Goal: Answer question/provide support

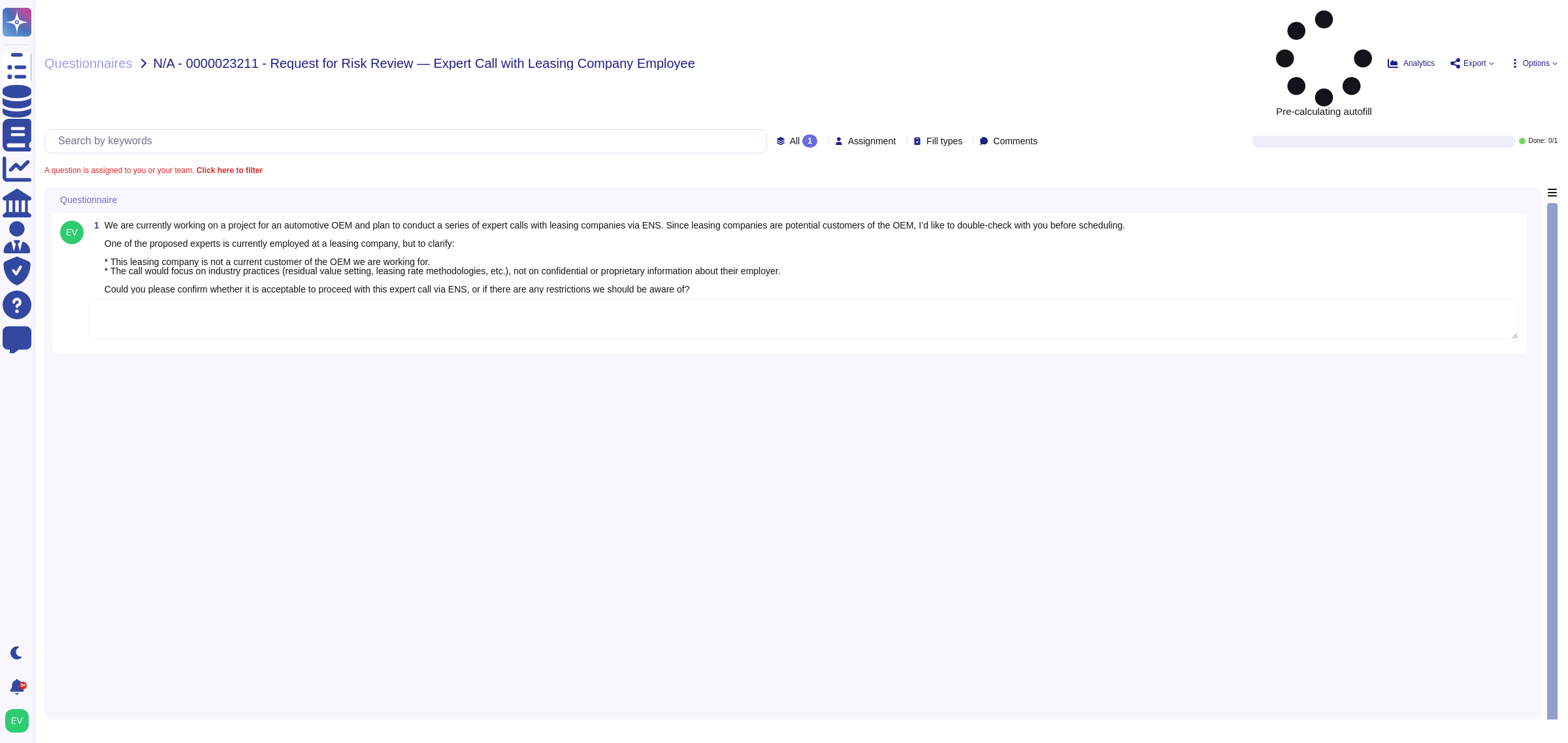
click at [372, 299] on textarea at bounding box center [804, 320] width 1429 height 41
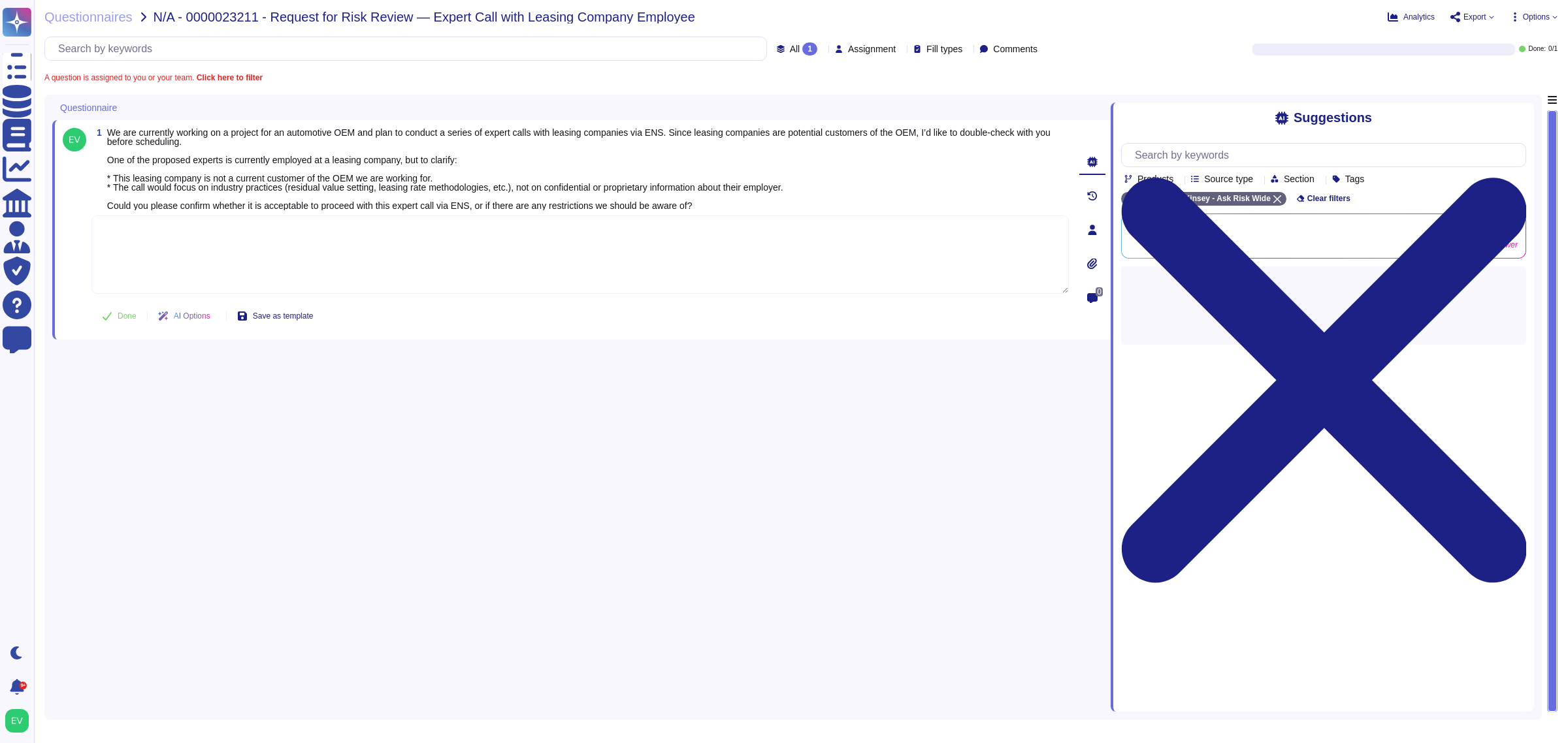
click at [346, 229] on textarea "To enrich screen reader interactions, please activate Accessibility in Grammarl…" at bounding box center [580, 255] width 978 height 78
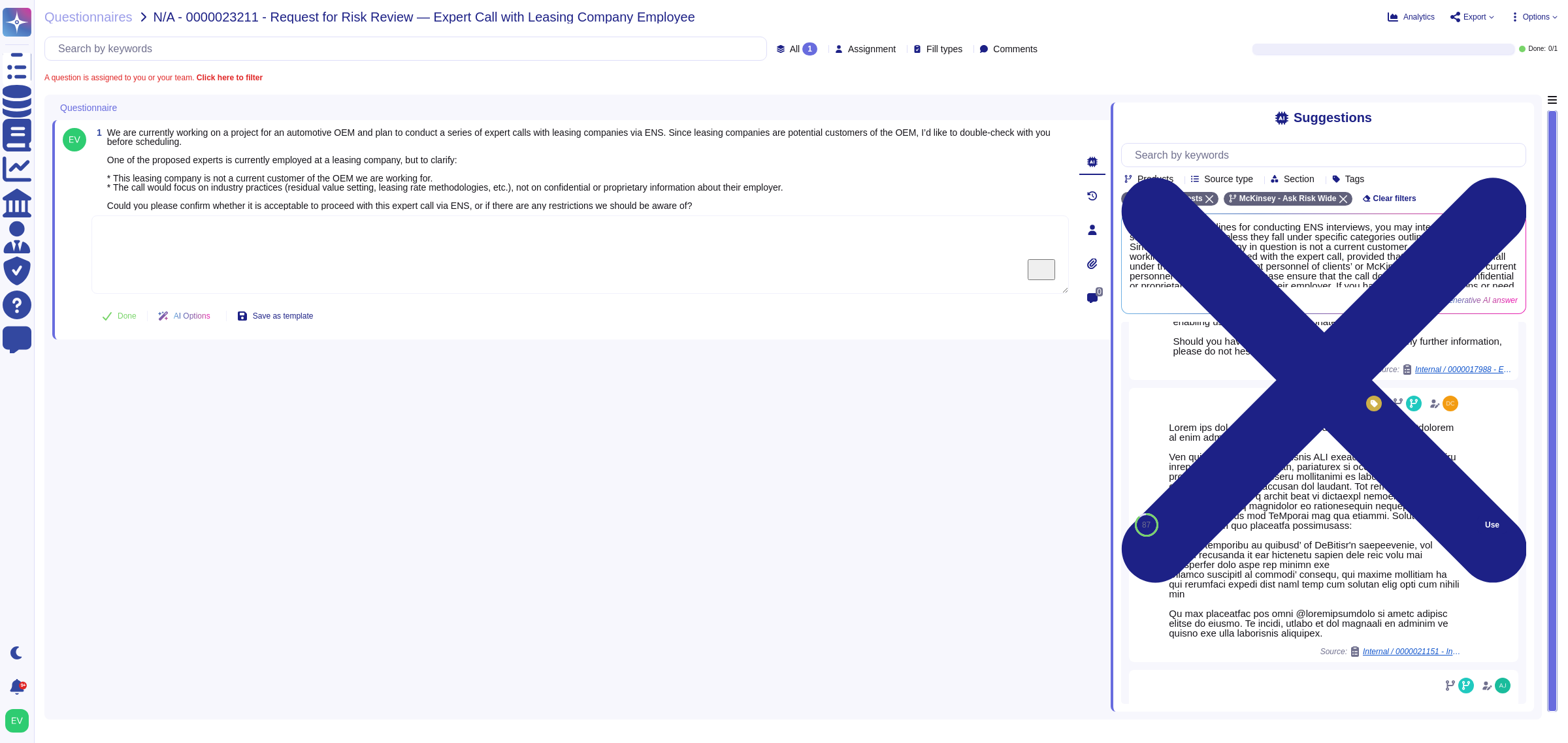
scroll to position [379, 0]
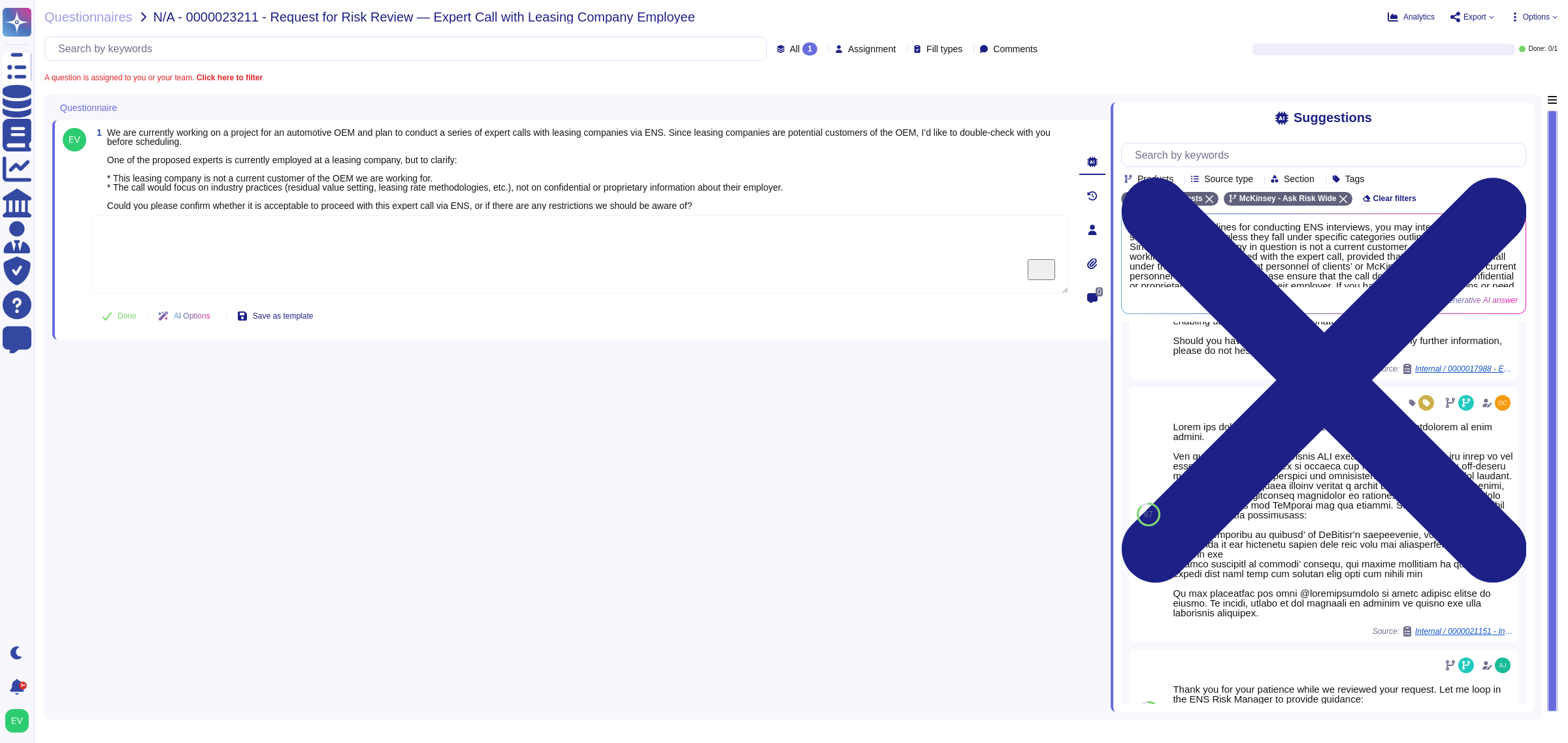
click at [258, 255] on textarea "To enrich screen reader interactions, please activate Accessibility in Grammarl…" at bounding box center [580, 255] width 978 height 78
paste textarea "Thank you once again for contacting the Ask Risk team. For your awareness, we a…"
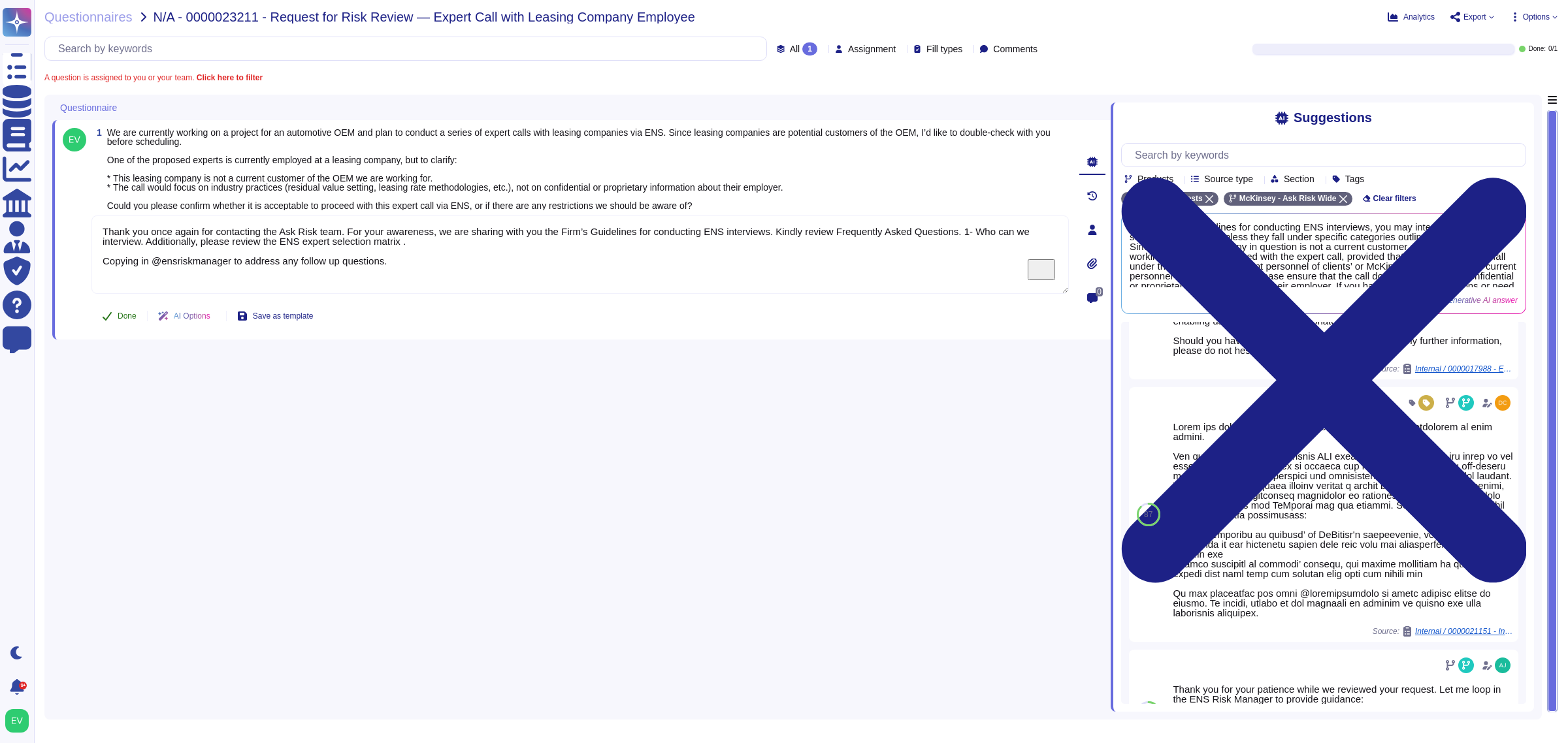
type textarea "Thank you once again for contacting the Ask Risk team. For your awareness, we a…"
click at [111, 312] on icon at bounding box center [107, 317] width 9 height 9
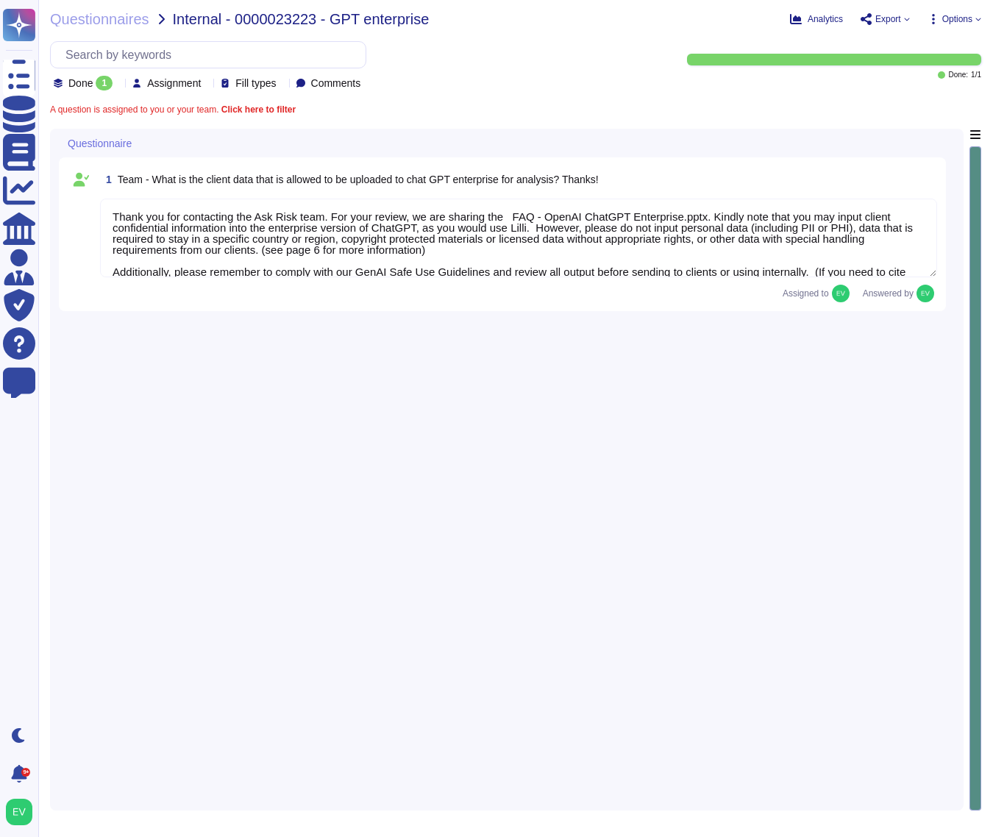
type textarea "Thank you for contacting the Ask Risk team. For your review, we are sharing the…"
click at [88, 24] on span "Questionnaires" at bounding box center [99, 19] width 99 height 15
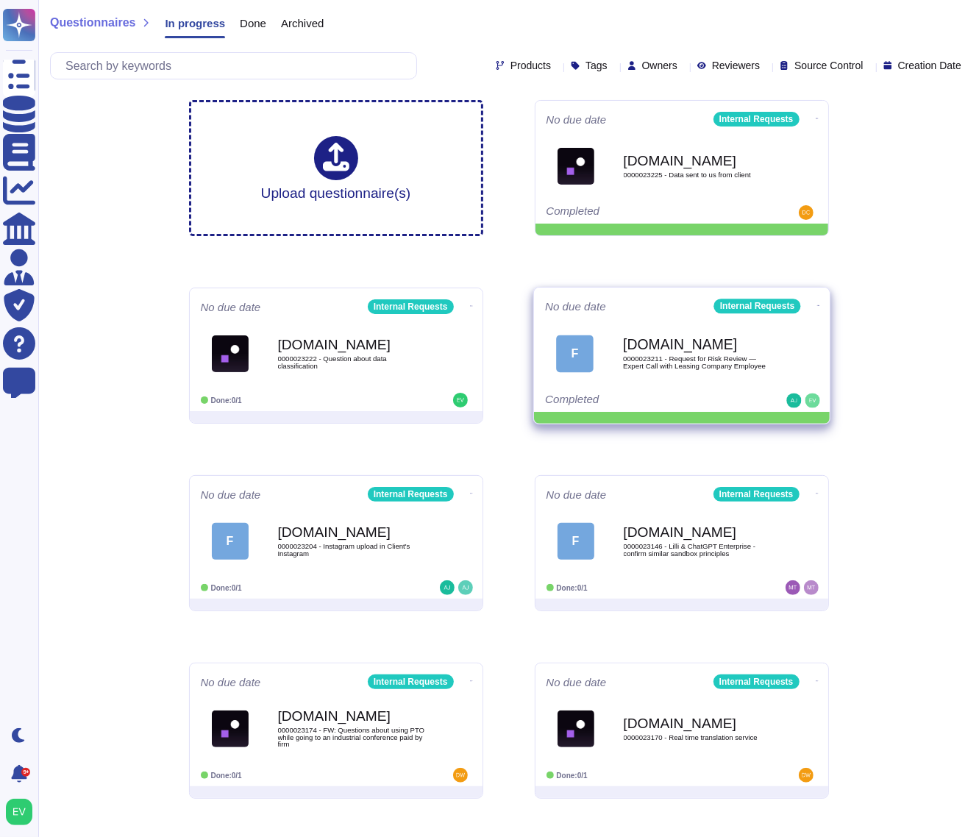
click at [817, 308] on icon at bounding box center [818, 306] width 3 height 4
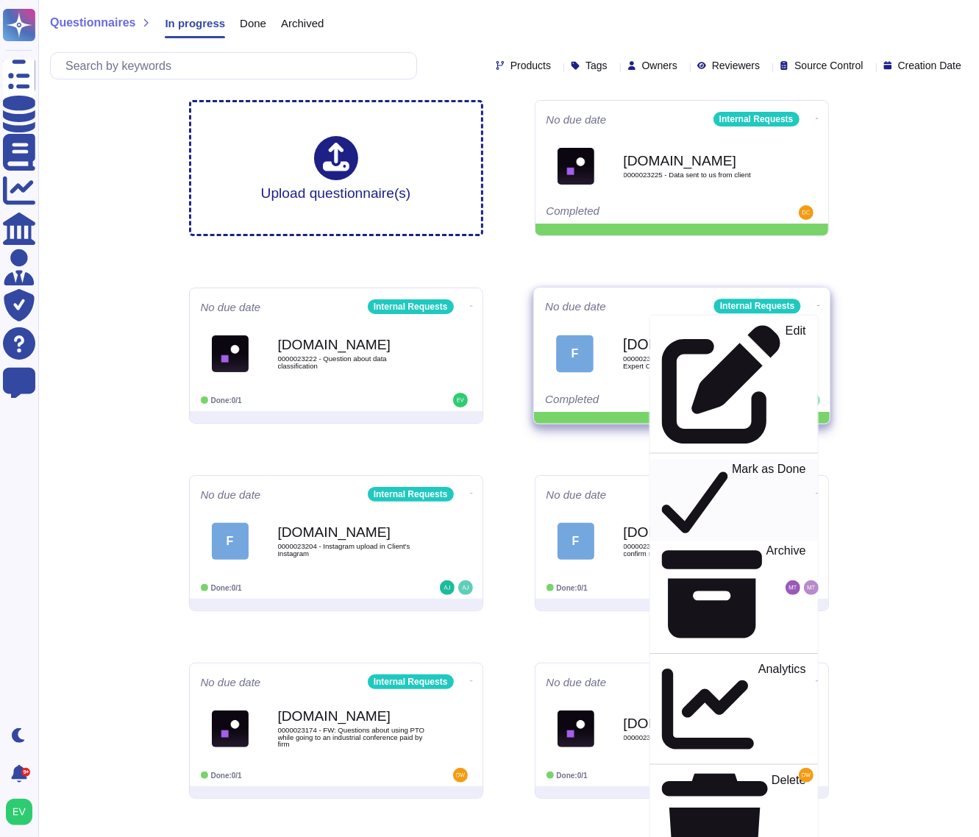
click at [732, 464] on p "Mark as Done" at bounding box center [769, 501] width 74 height 75
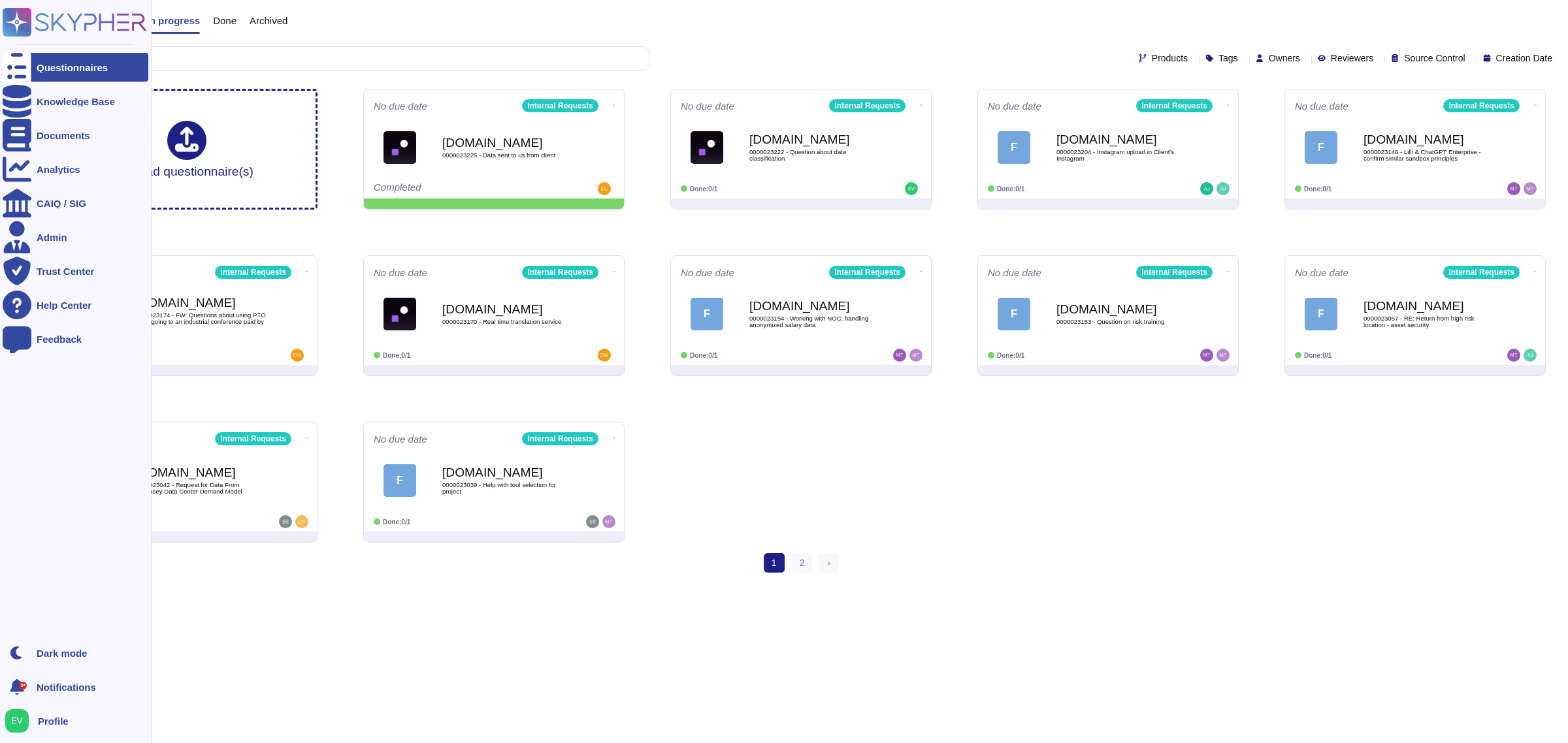
click at [12, 17] on rect at bounding box center [17, 22] width 28 height 28
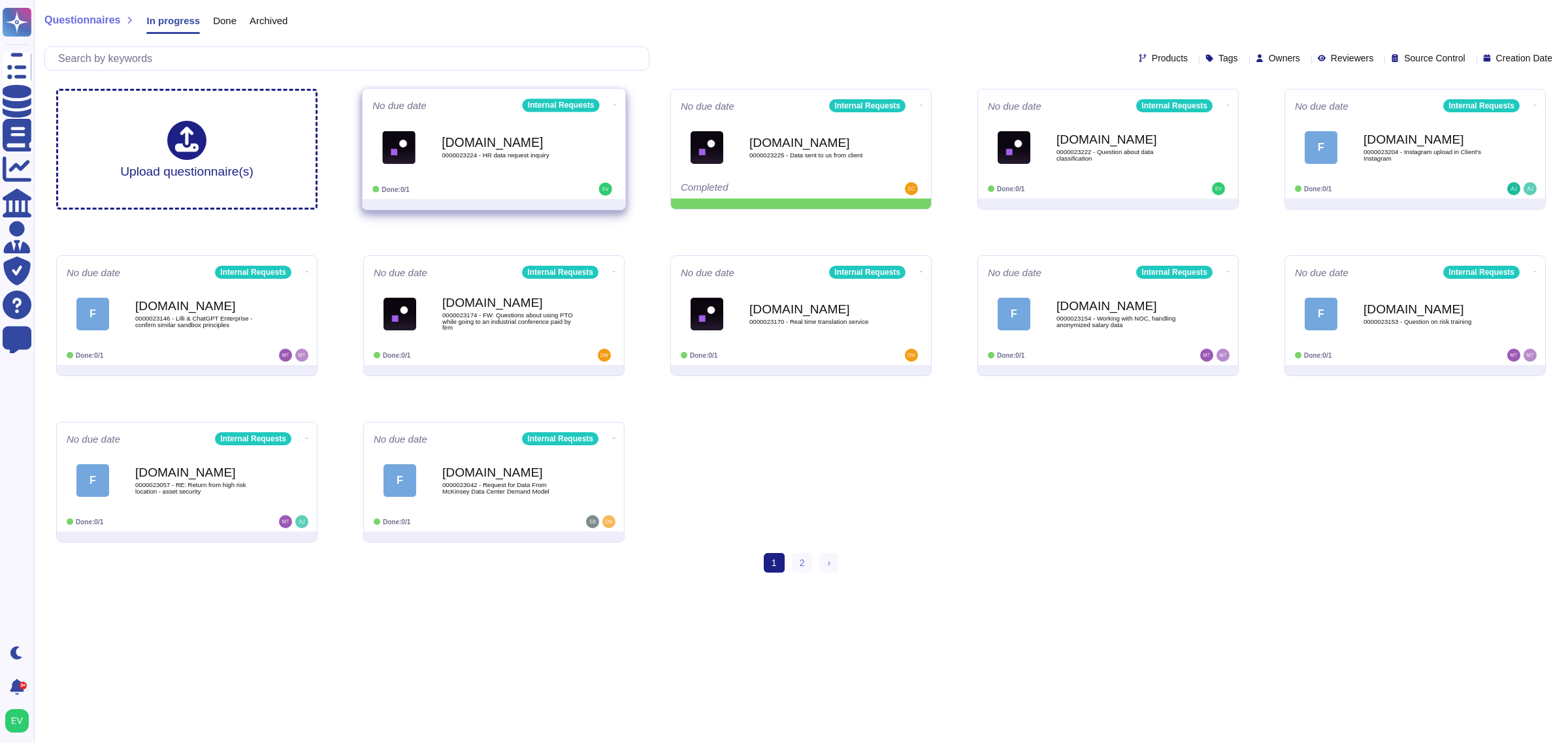
click at [503, 144] on b "[DOMAIN_NAME]" at bounding box center [507, 142] width 132 height 12
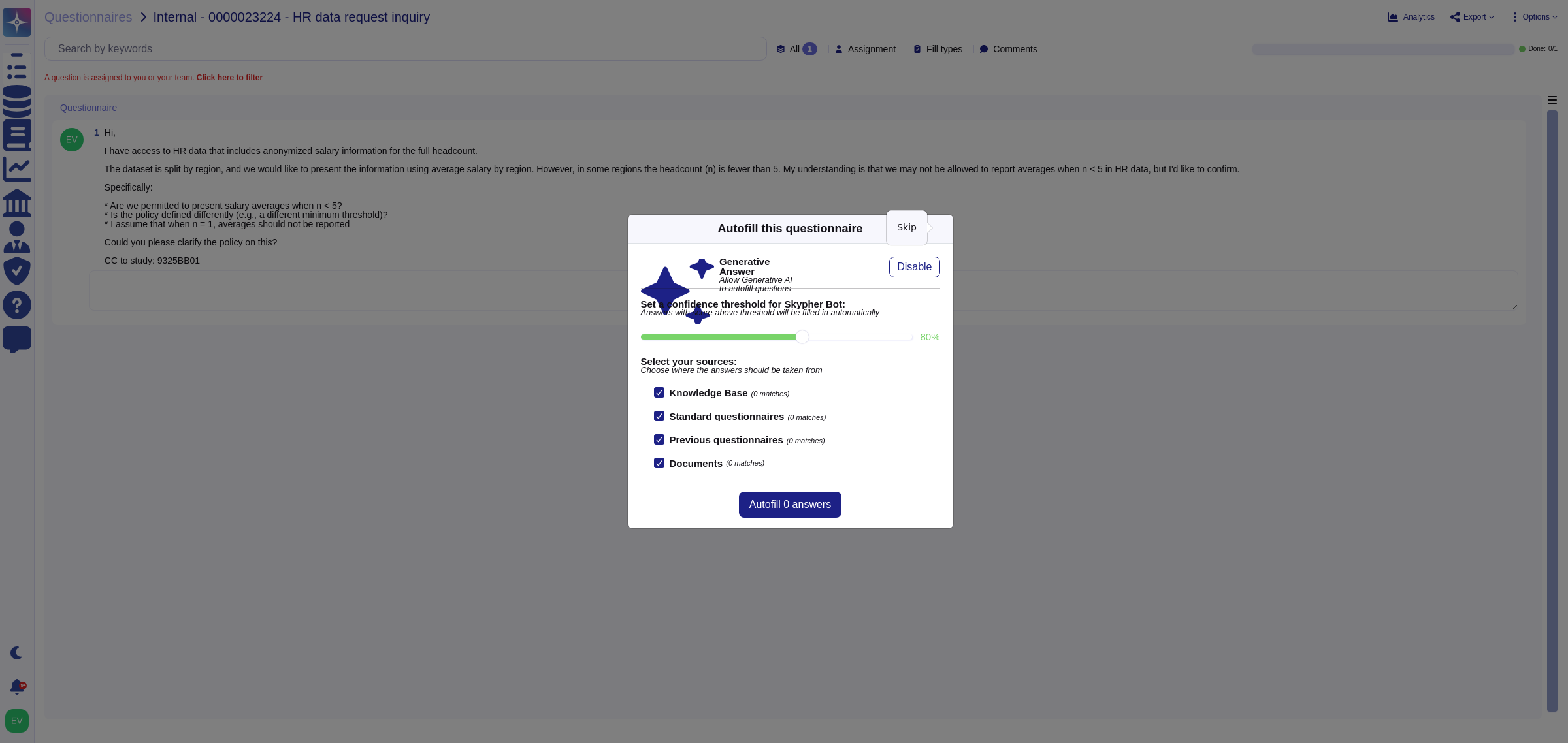
click at [882, 229] on icon at bounding box center [946, 229] width 0 height 0
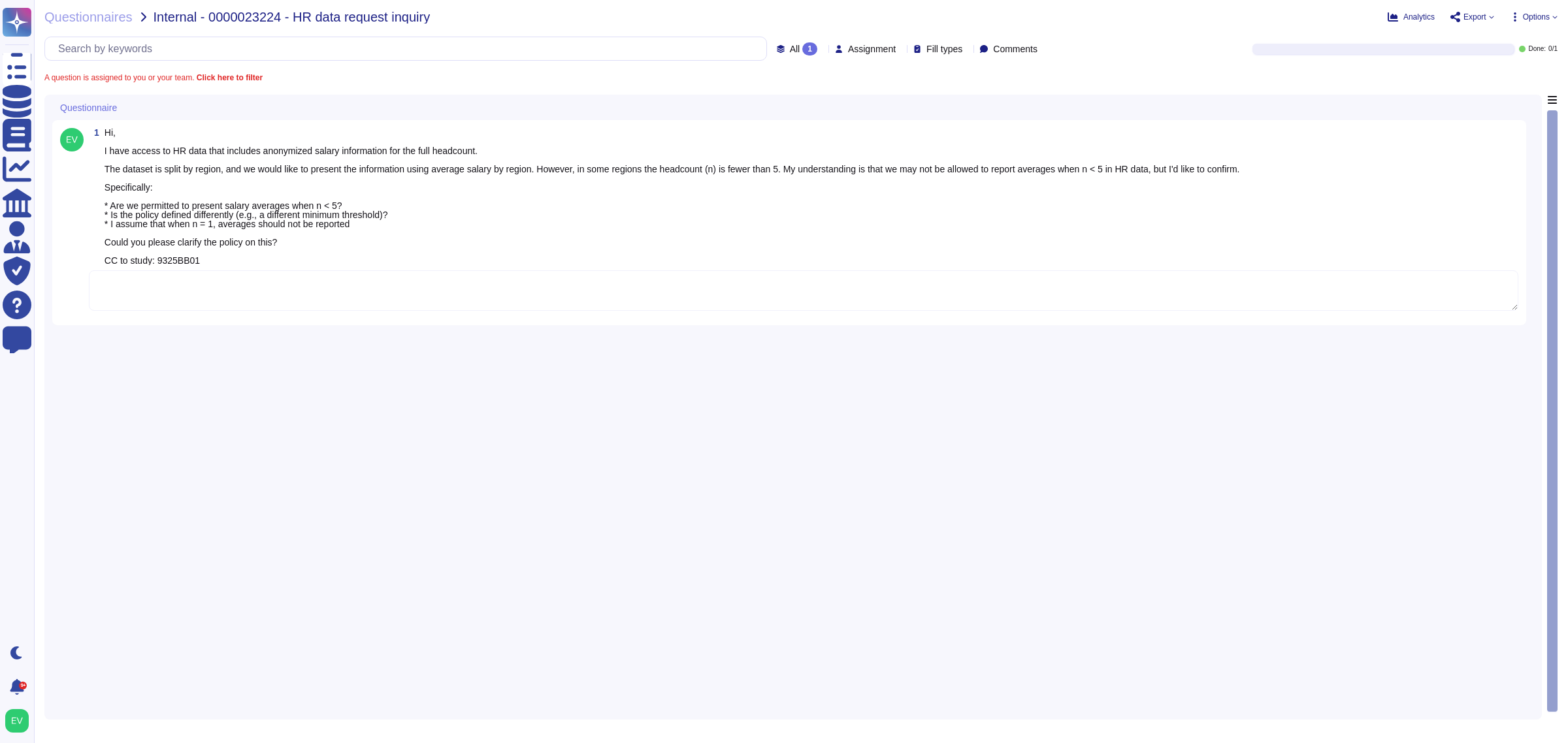
drag, startPoint x: 331, startPoint y: 278, endPoint x: 298, endPoint y: 288, distance: 34.5
click at [298, 288] on div "1 Hi, I have access to HR data that includes anonymized salary information for …" at bounding box center [789, 222] width 1458 height 189
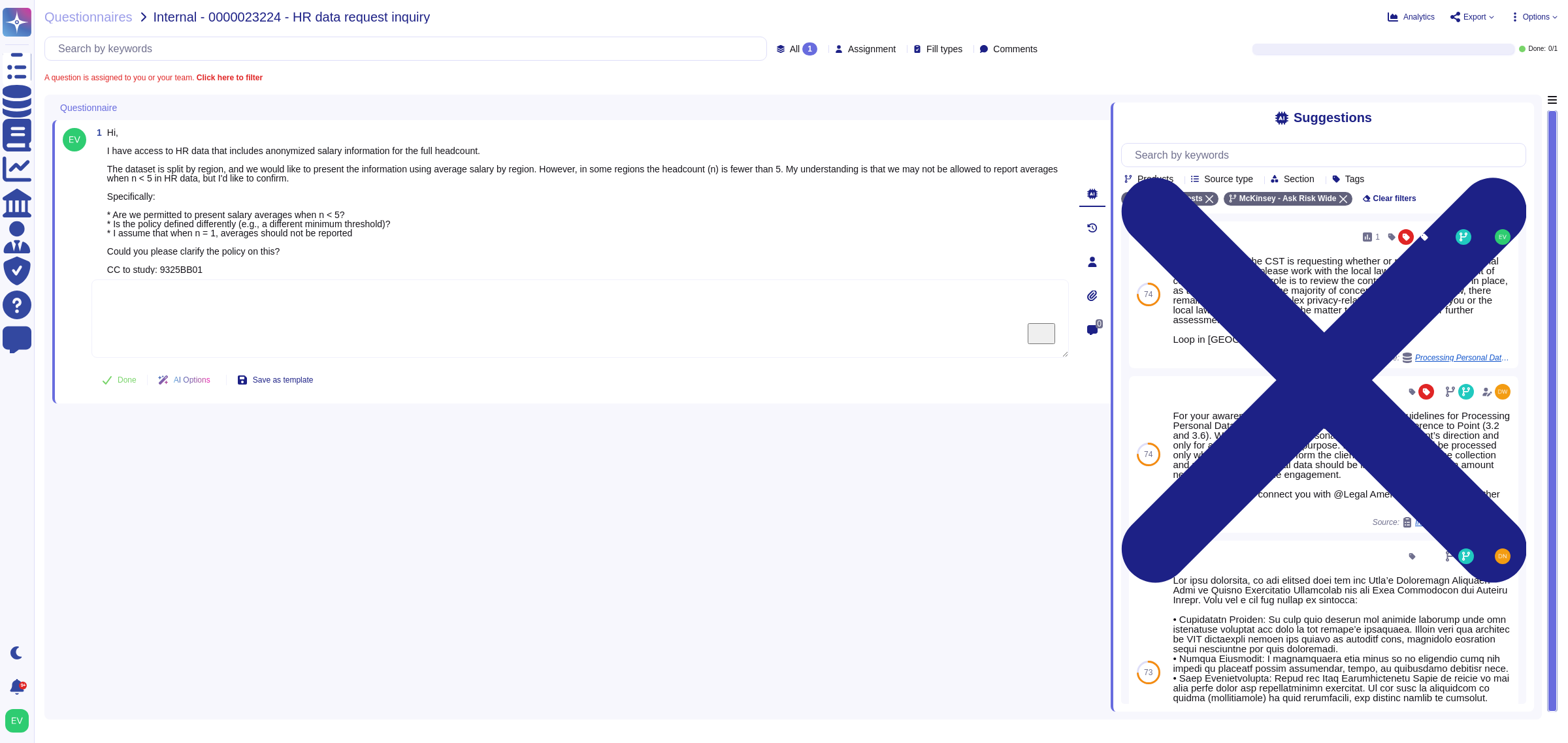
paste textarea "Thank you for contacting the Ask Risk team and providing the engagement details…"
type textarea "Thank you for contacting the Ask Risk team and providing the engagement details…"
click at [135, 376] on span "Done" at bounding box center [126, 380] width 19 height 8
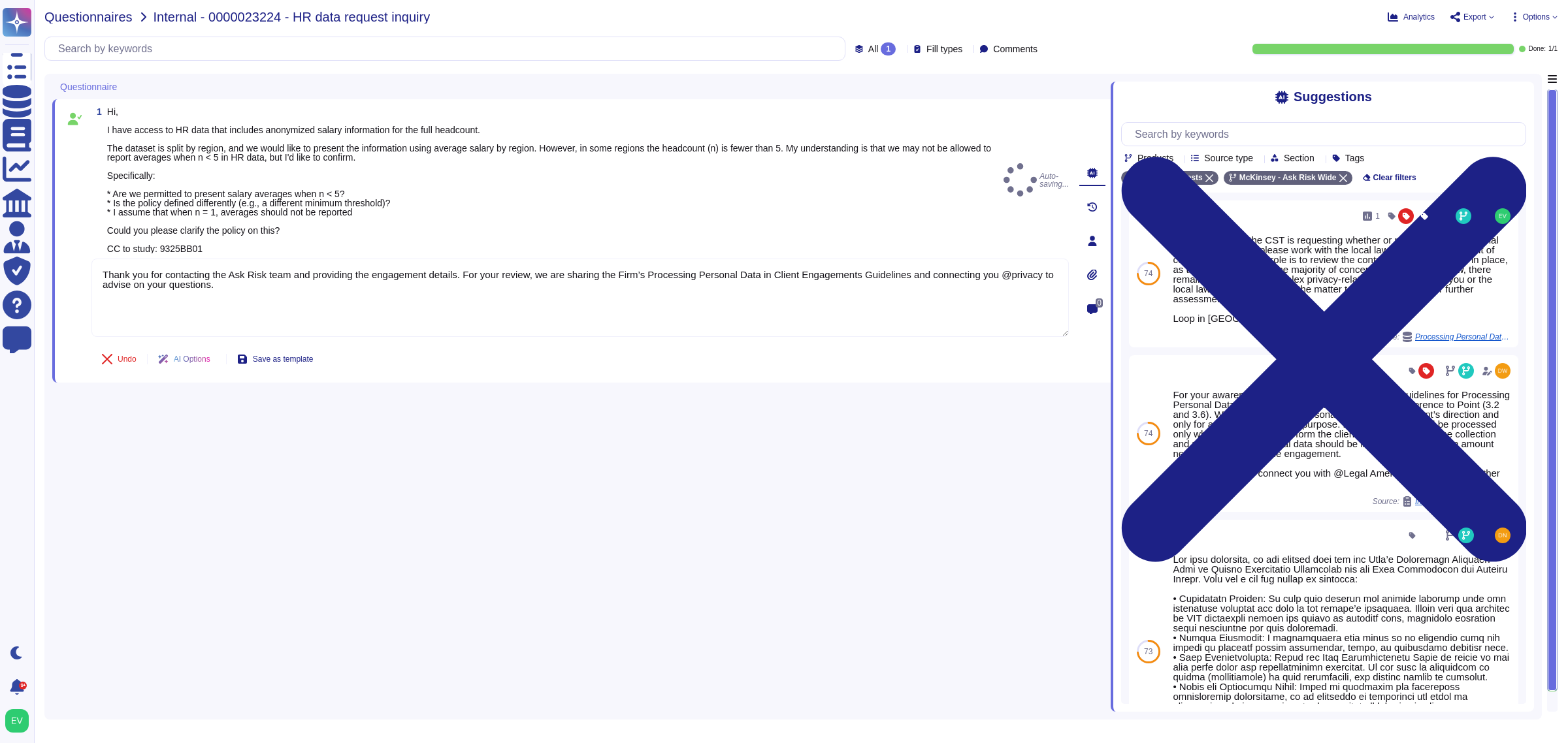
click at [99, 20] on span "Questionnaires" at bounding box center [88, 17] width 88 height 13
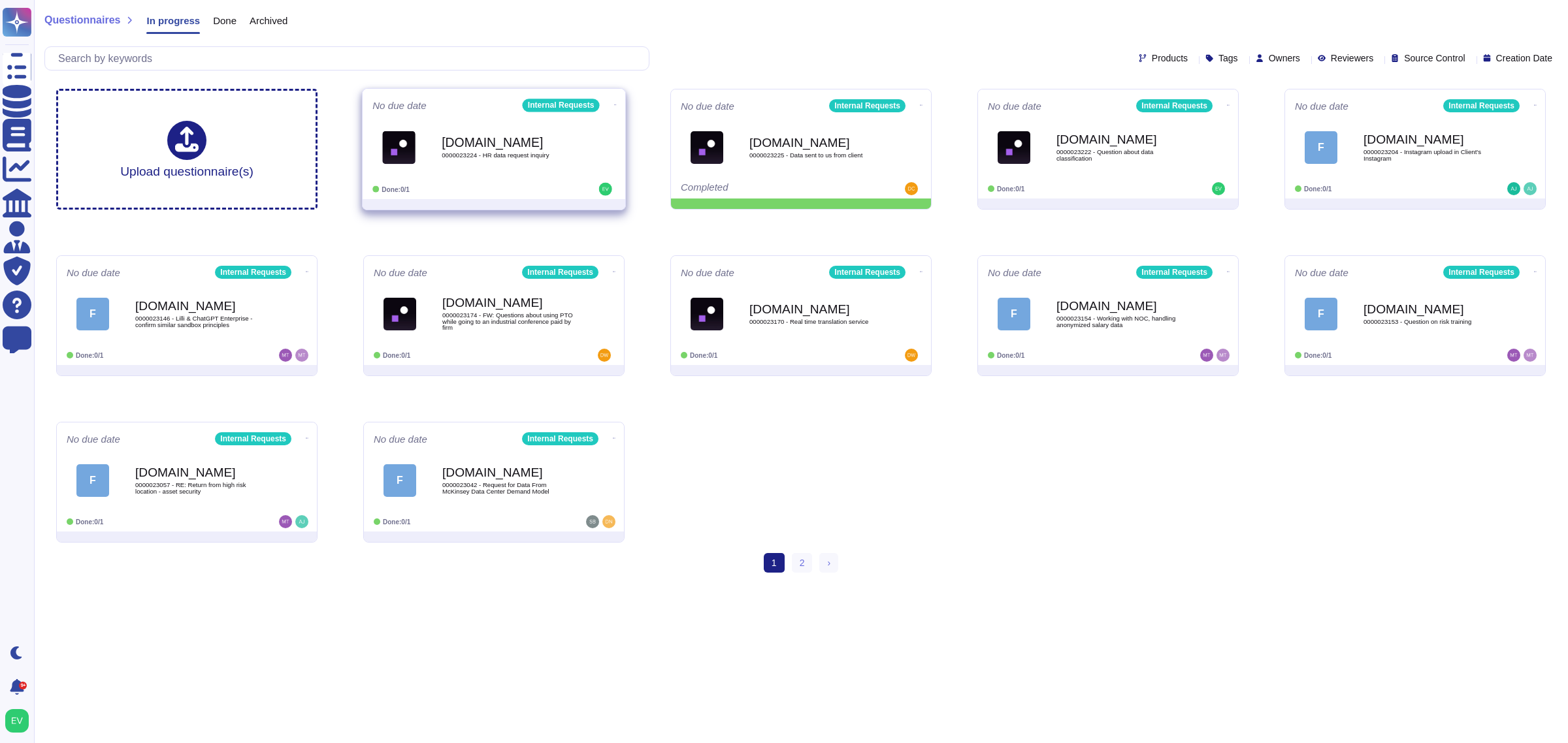
click at [523, 177] on div "[DOMAIN_NAME] 0000023224 - HR data request inquiry" at bounding box center [494, 147] width 243 height 66
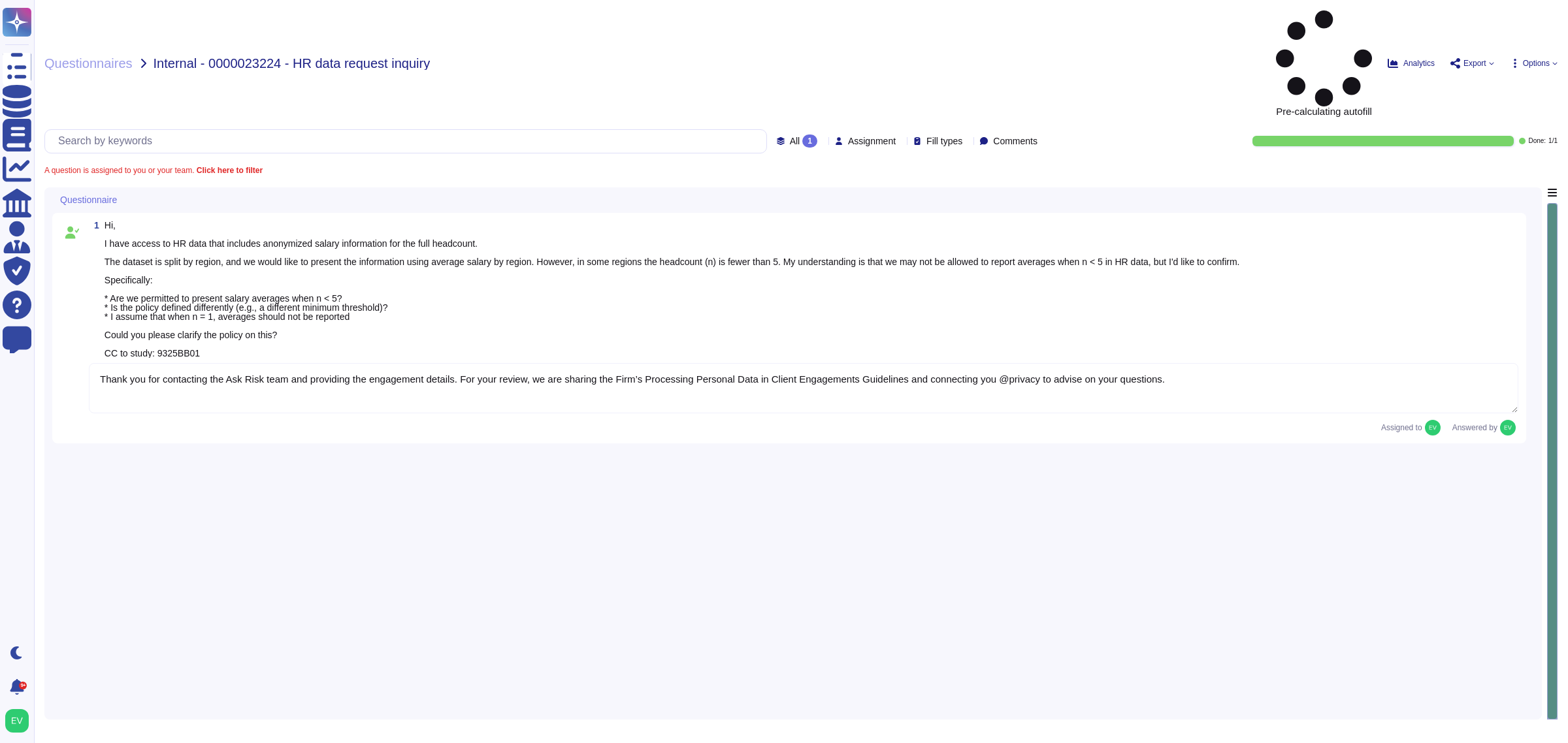
type textarea "Thank you for contacting the Ask Risk team and providing the engagement details…"
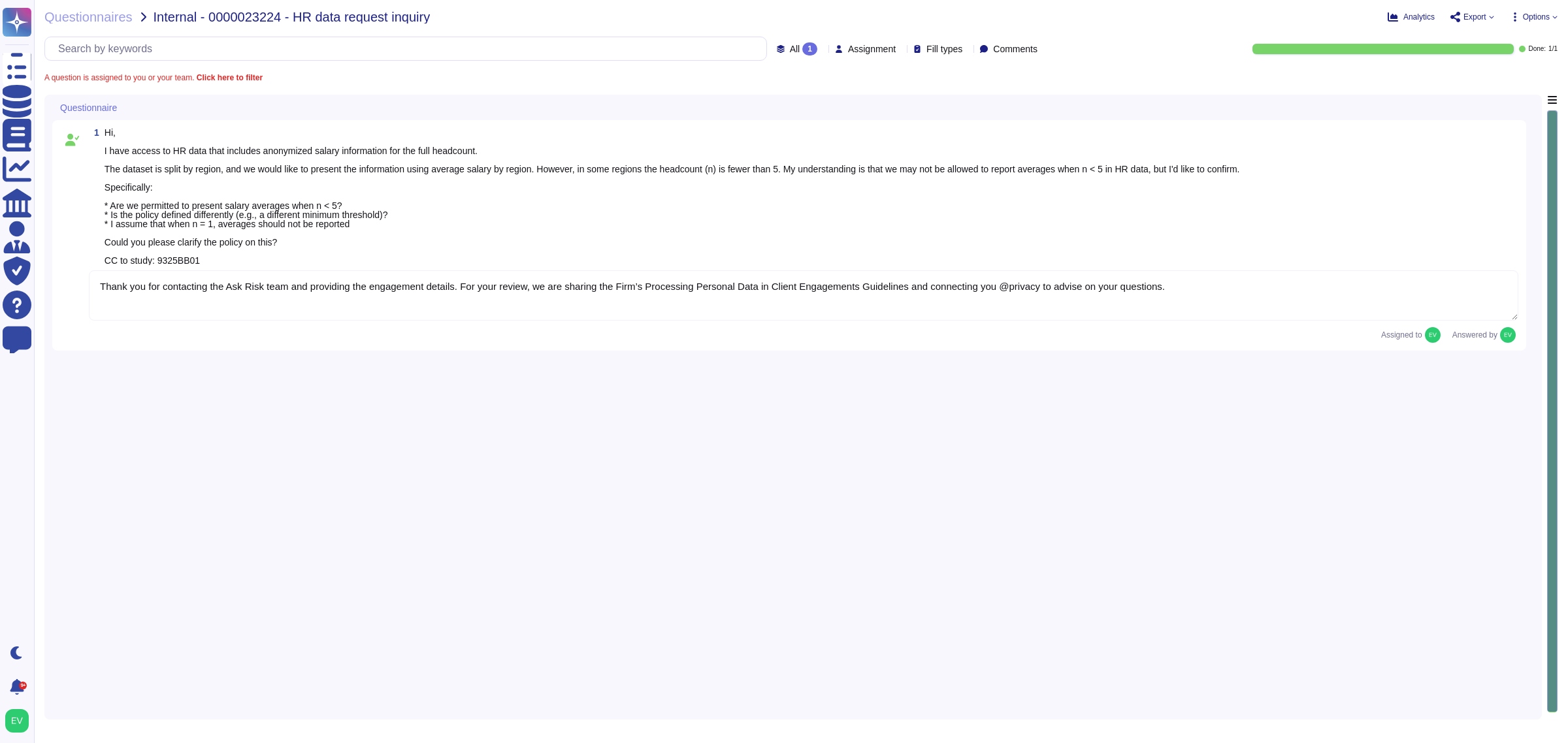
click at [99, 8] on div "Questionnaires Internal - 0000023224 - HR data request inquiry Analytics Export…" at bounding box center [801, 371] width 1534 height 743
click at [95, 18] on span "Questionnaires" at bounding box center [88, 17] width 88 height 13
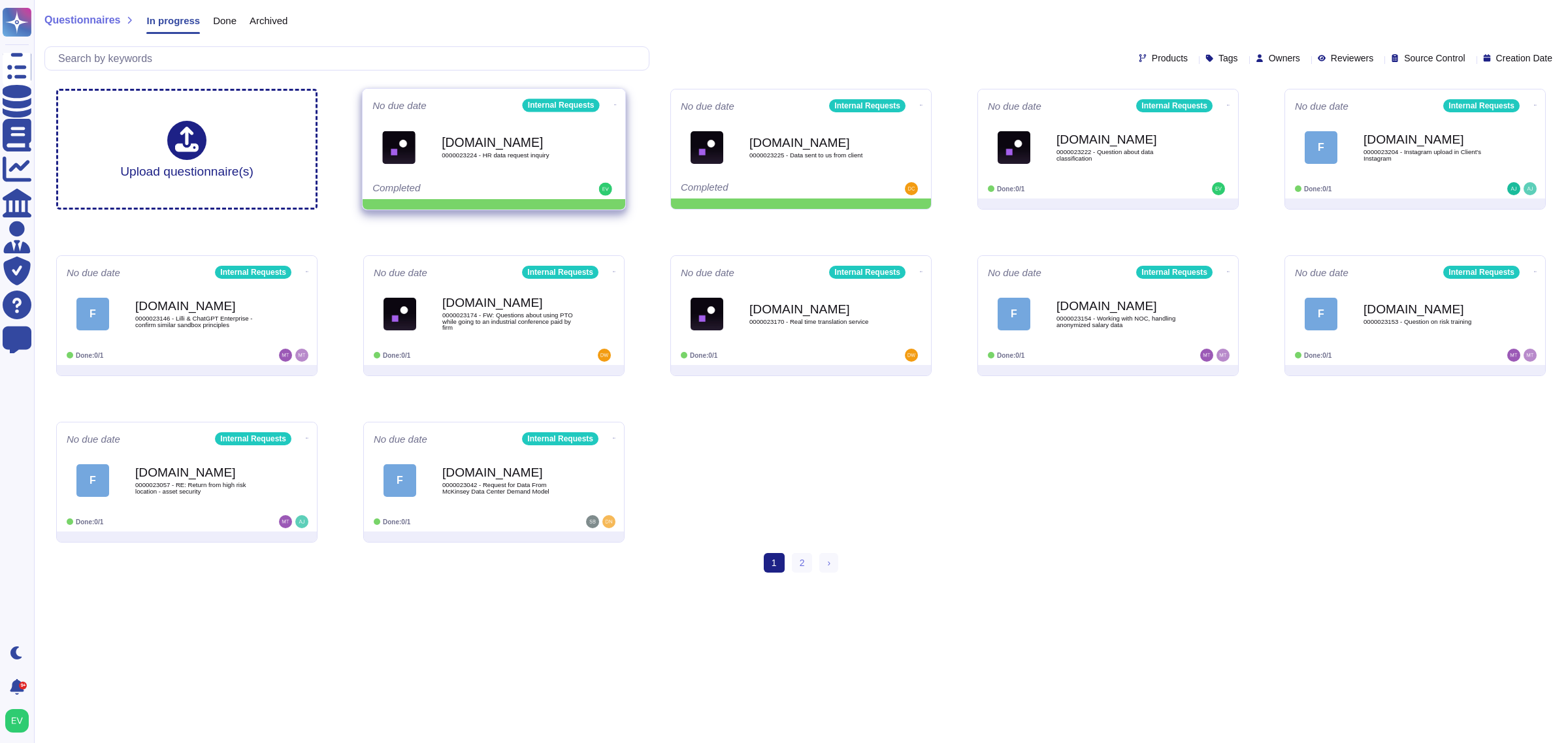
click at [614, 105] on icon at bounding box center [615, 105] width 3 height 1
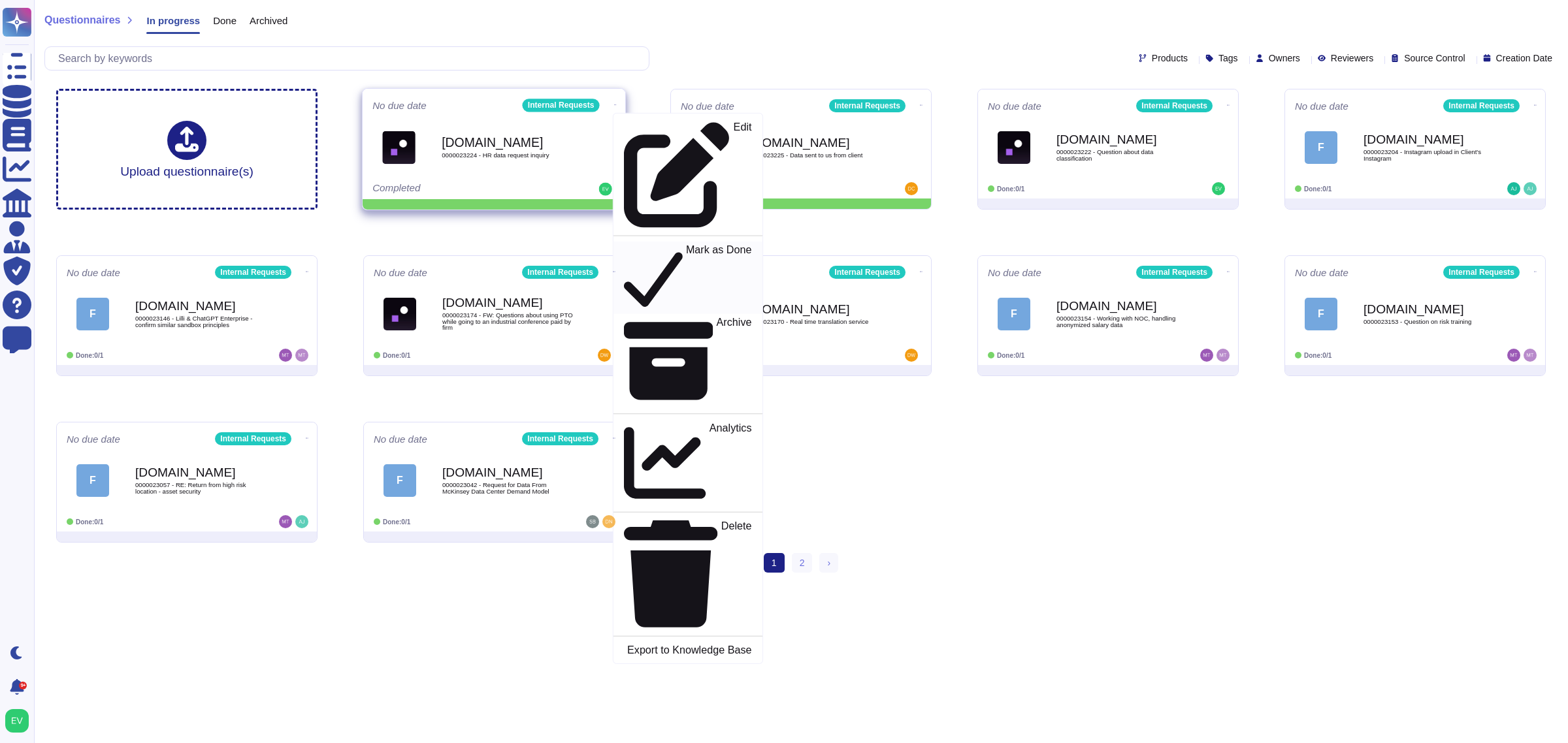
click at [686, 245] on p "Mark as Done" at bounding box center [719, 278] width 66 height 67
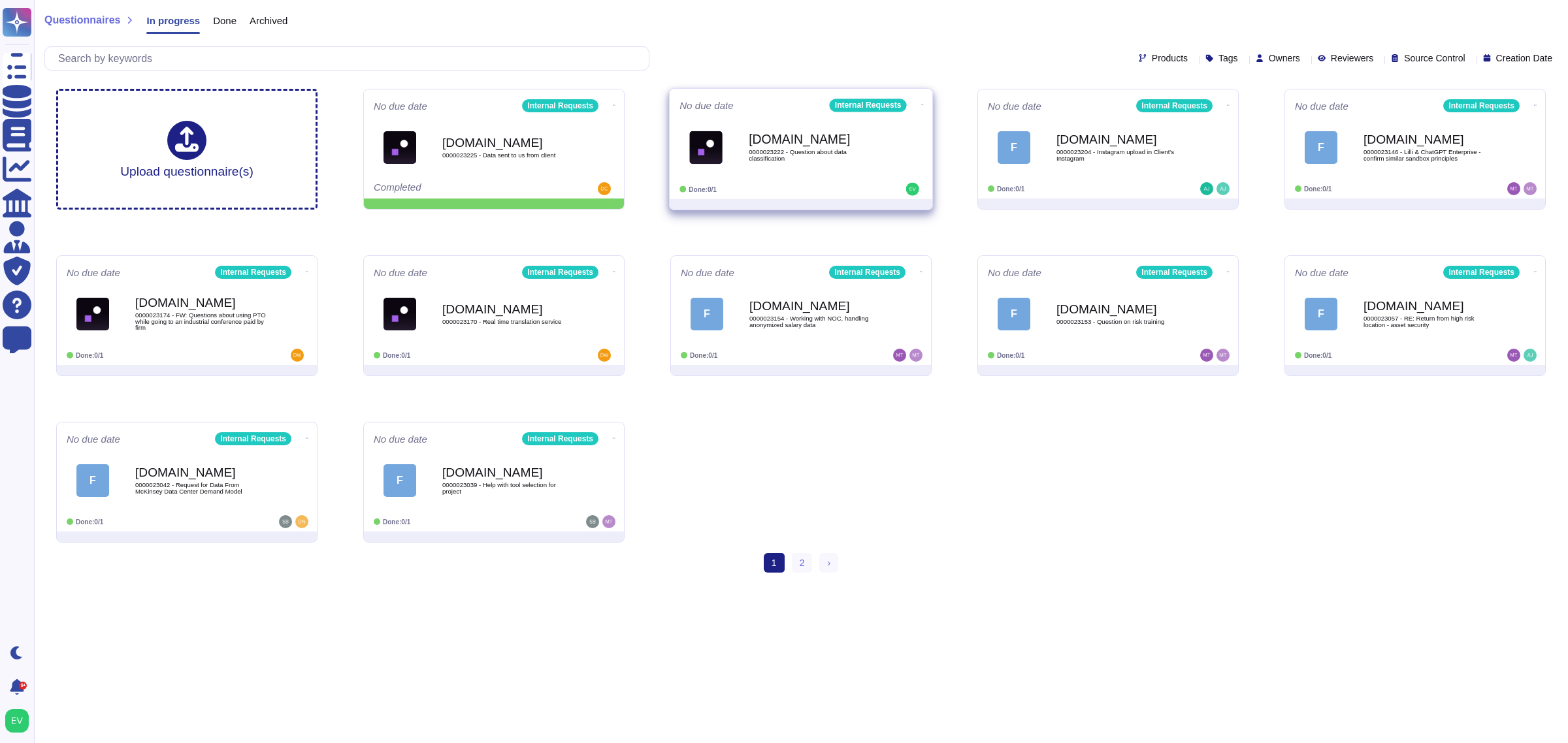
click at [723, 189] on div "Done: 0/1" at bounding box center [760, 189] width 162 height 13
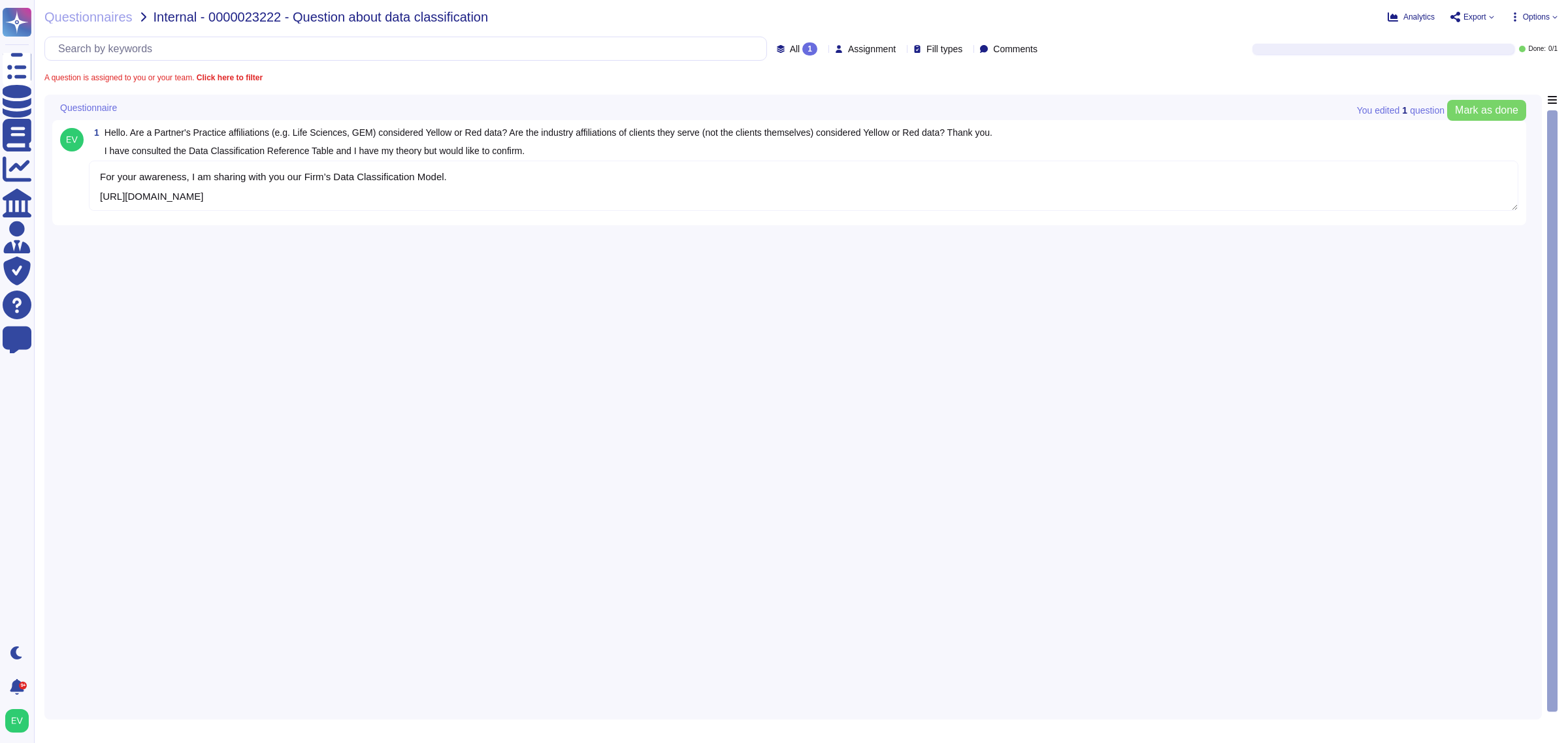
click at [405, 186] on textarea "For your awareness, I am sharing with you our Firm’s Data Classification Model.…" at bounding box center [804, 186] width 1429 height 51
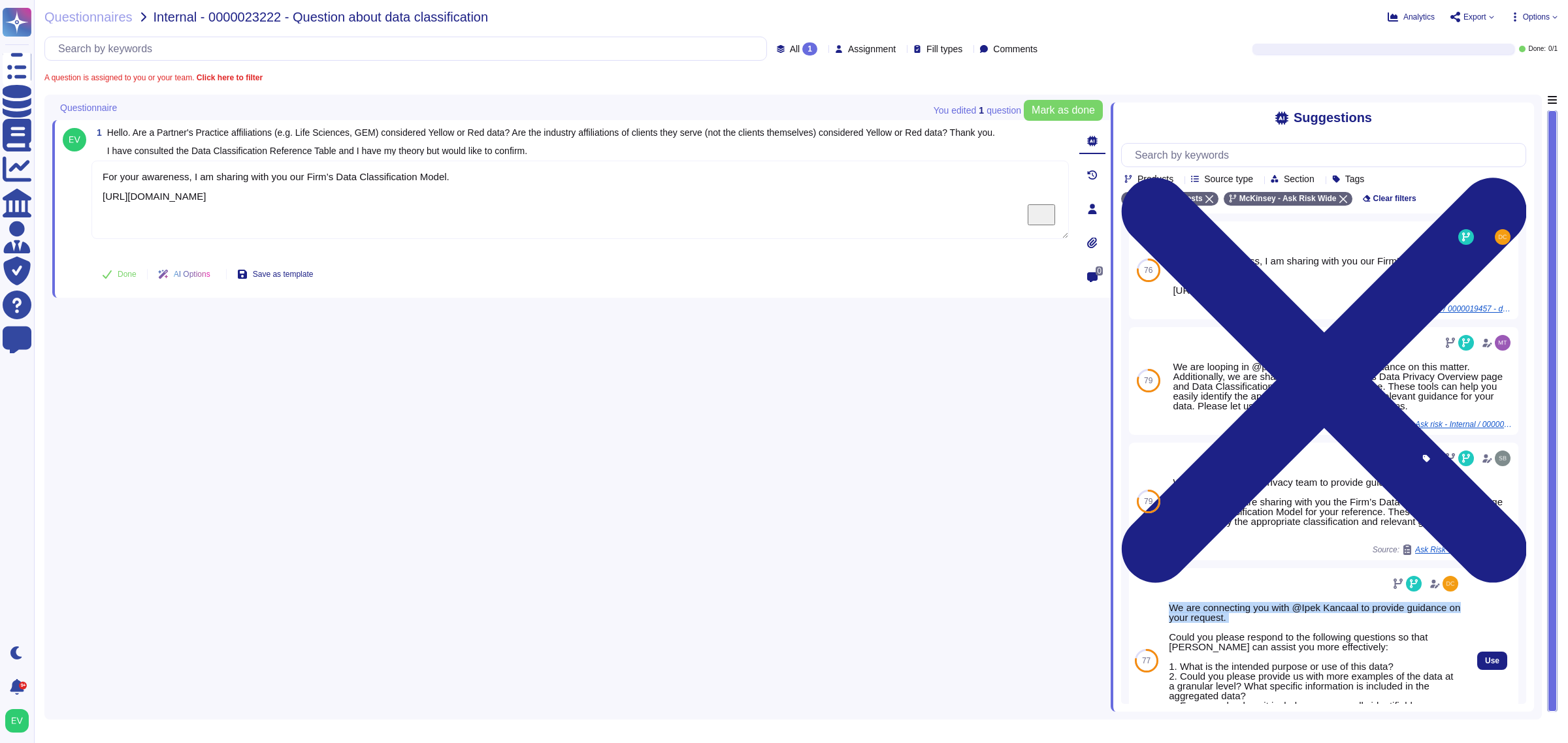
drag, startPoint x: 1168, startPoint y: 612, endPoint x: 1262, endPoint y: 626, distance: 95.0
click at [882, 626] on div "We are connecting you with @Ipek Kancaal to provide guidance on your request. C…" at bounding box center [1314, 666] width 292 height 127
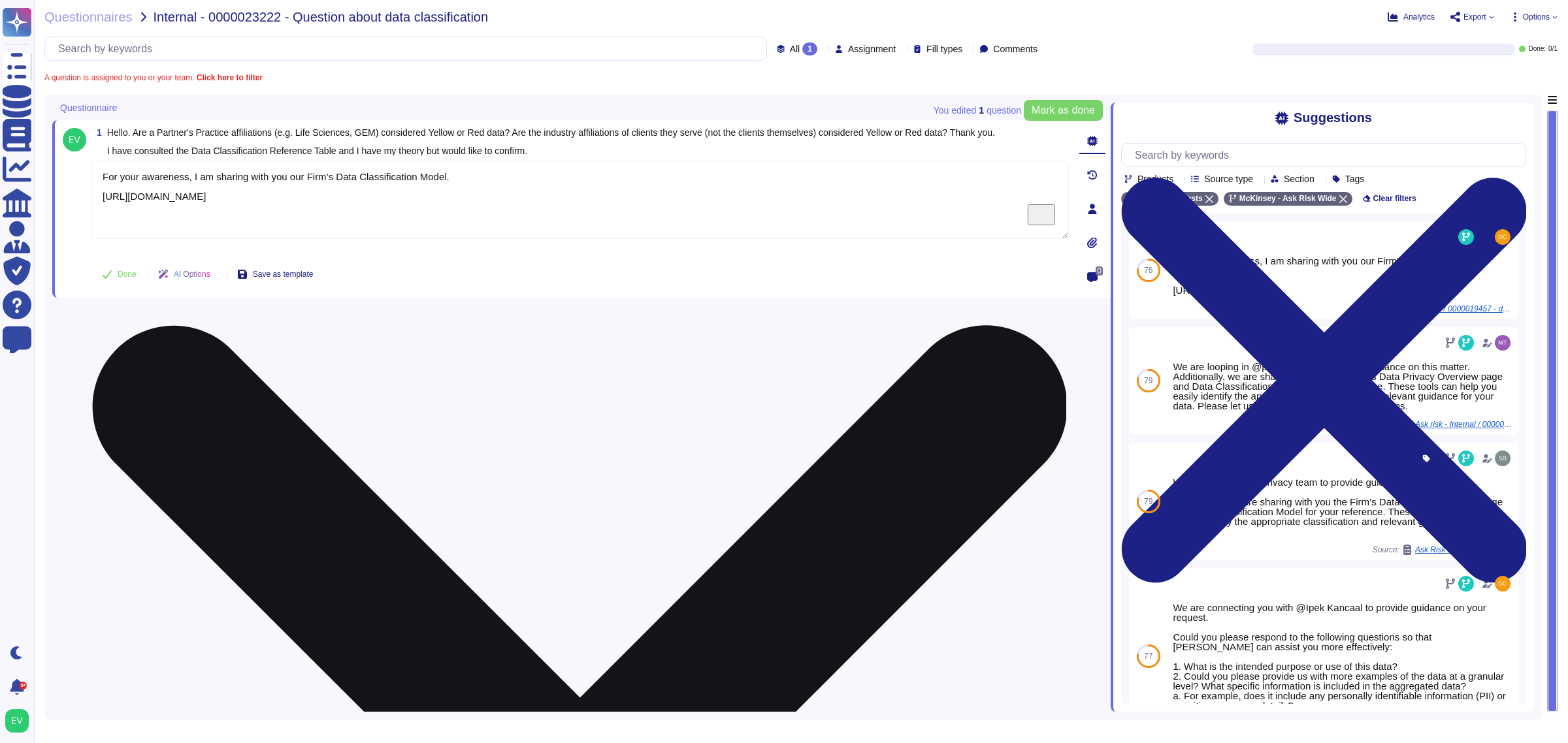
click at [268, 235] on textarea "For your awareness, I am sharing with you our Firm’s Data Classification Model.…" at bounding box center [580, 200] width 978 height 78
drag, startPoint x: 375, startPoint y: 207, endPoint x: 400, endPoint y: 207, distance: 25.0
click at [379, 207] on textarea "For your awareness, I am sharing with you our Firm’s Data Classification Model.…" at bounding box center [580, 200] width 978 height 78
paste textarea "Thank you for providing additional context, according to our Tech and Data team…"
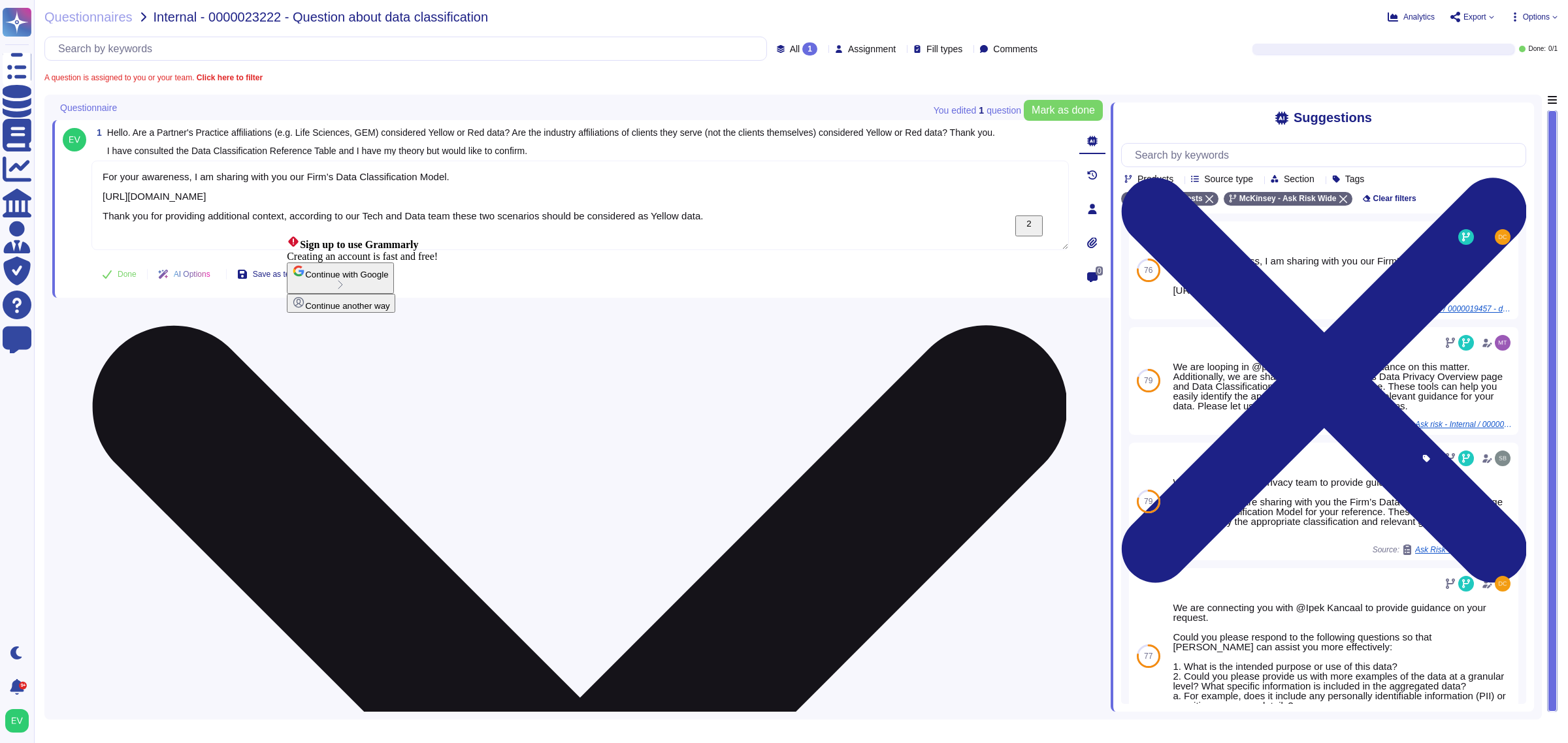
click at [298, 217] on textarea "For your awareness, I am sharing with you our Firm’s Data Classification Model.…" at bounding box center [580, 205] width 978 height 90
click at [311, 214] on textarea "For your awareness, I am sharing with you our Firm’s Data Classification Model.…" at bounding box center [580, 205] width 978 height 90
click at [291, 216] on textarea "For your awareness, I am sharing with you our Firm’s Data Classification Model.…" at bounding box center [580, 205] width 978 height 90
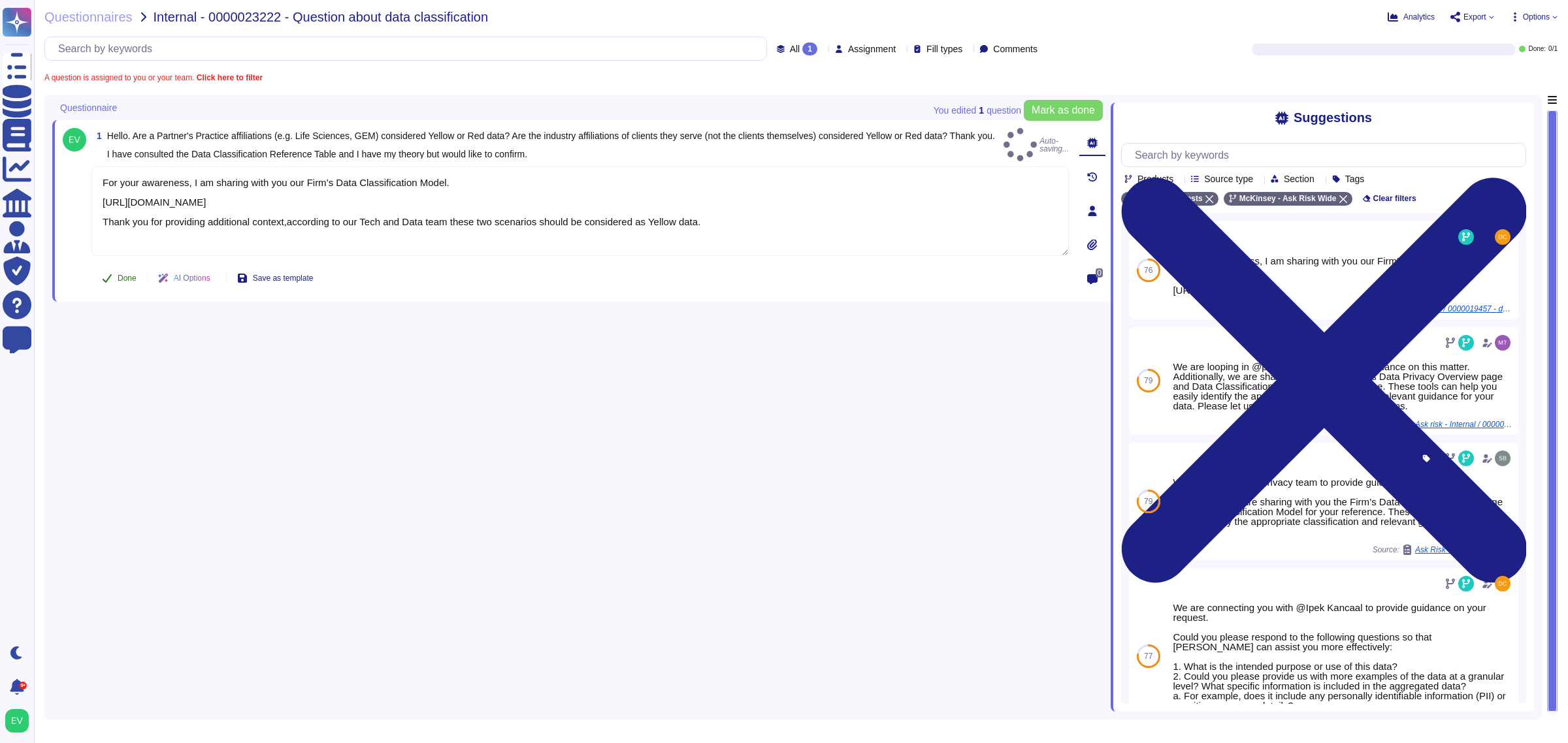
type textarea "For your awareness, I am sharing with you our Firm’s Data Classification Model.…"
click at [99, 280] on button "Done" at bounding box center [119, 278] width 56 height 26
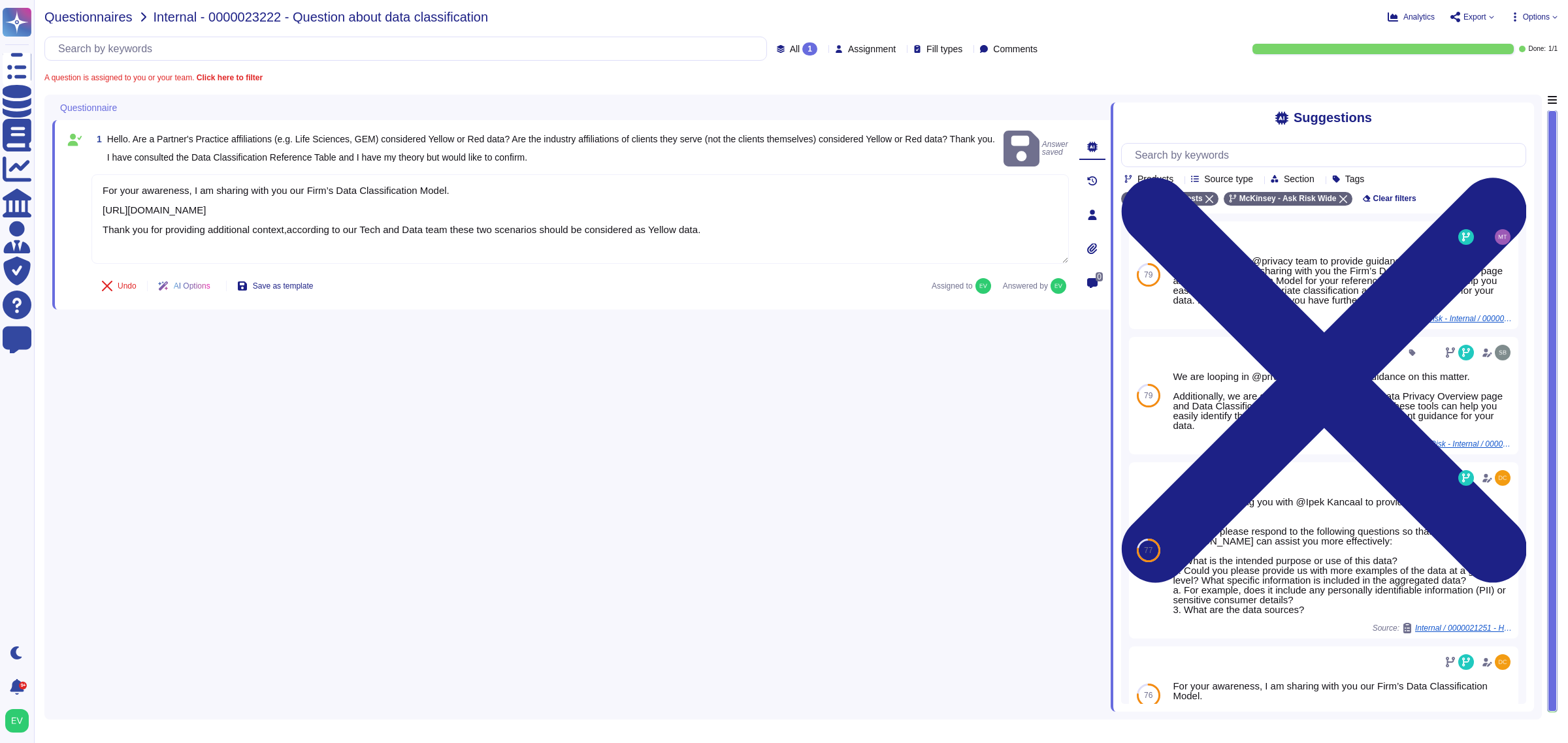
click at [73, 17] on span "Questionnaires" at bounding box center [88, 17] width 88 height 13
